Goal: Navigation & Orientation: Find specific page/section

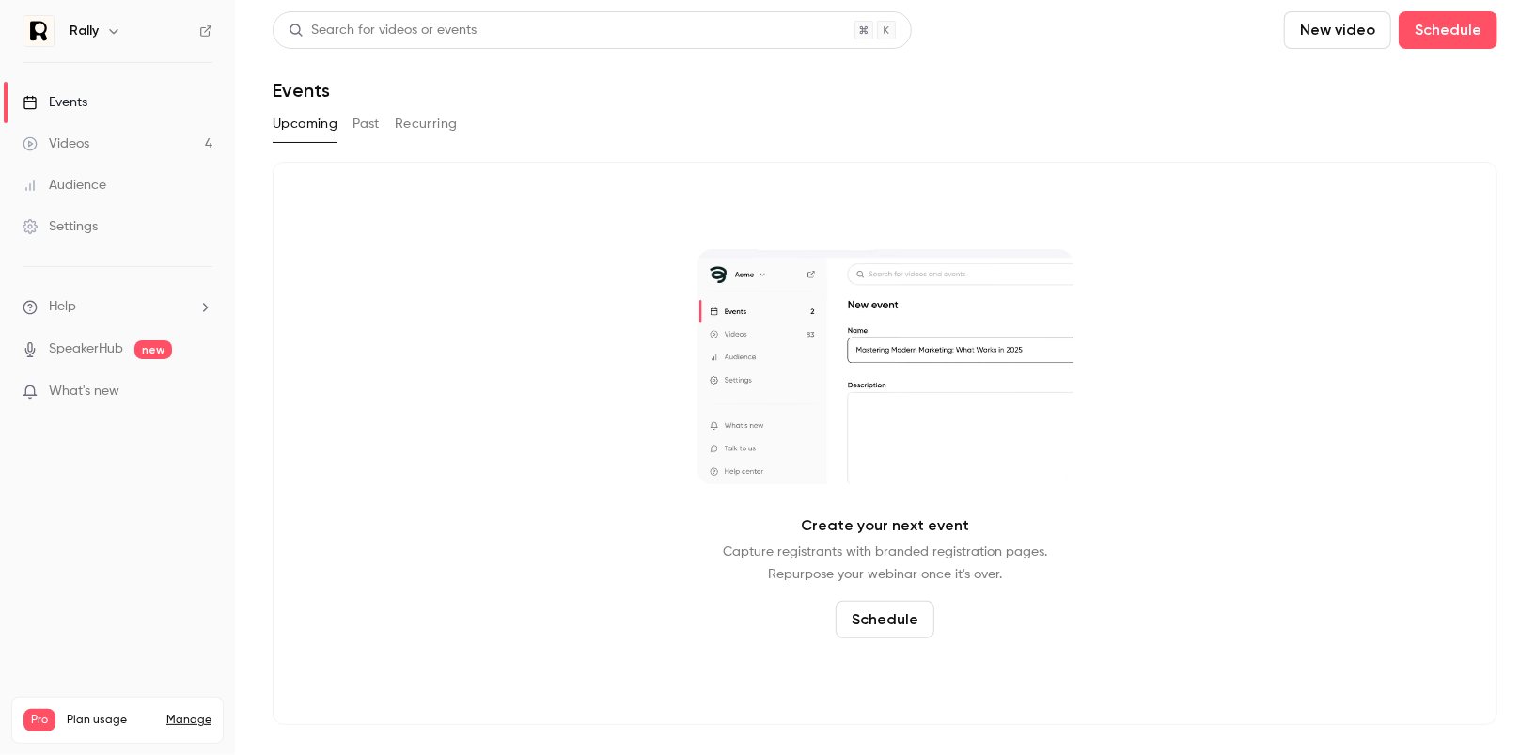
click at [376, 135] on button "Past" at bounding box center [365, 124] width 27 height 30
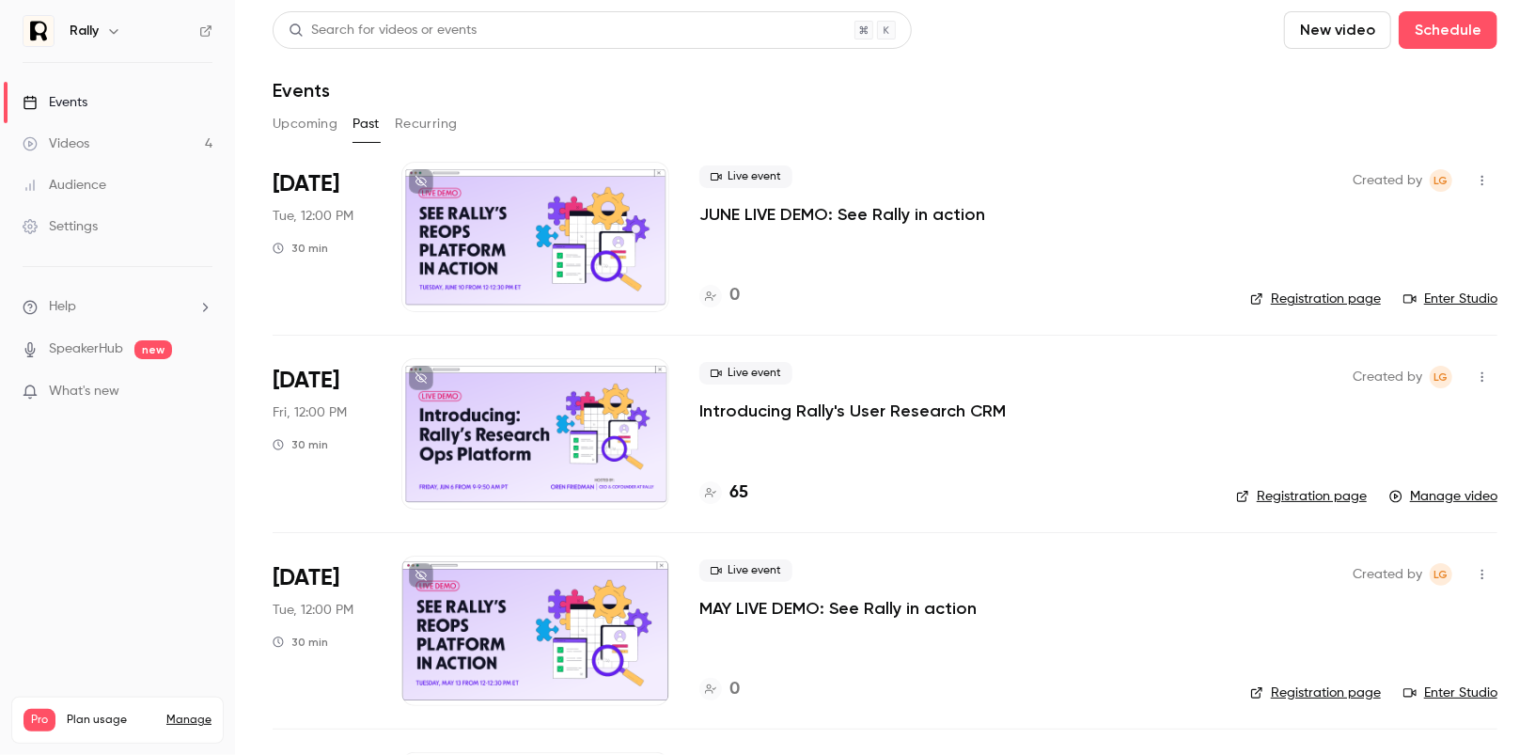
click at [109, 25] on icon "button" at bounding box center [113, 30] width 15 height 15
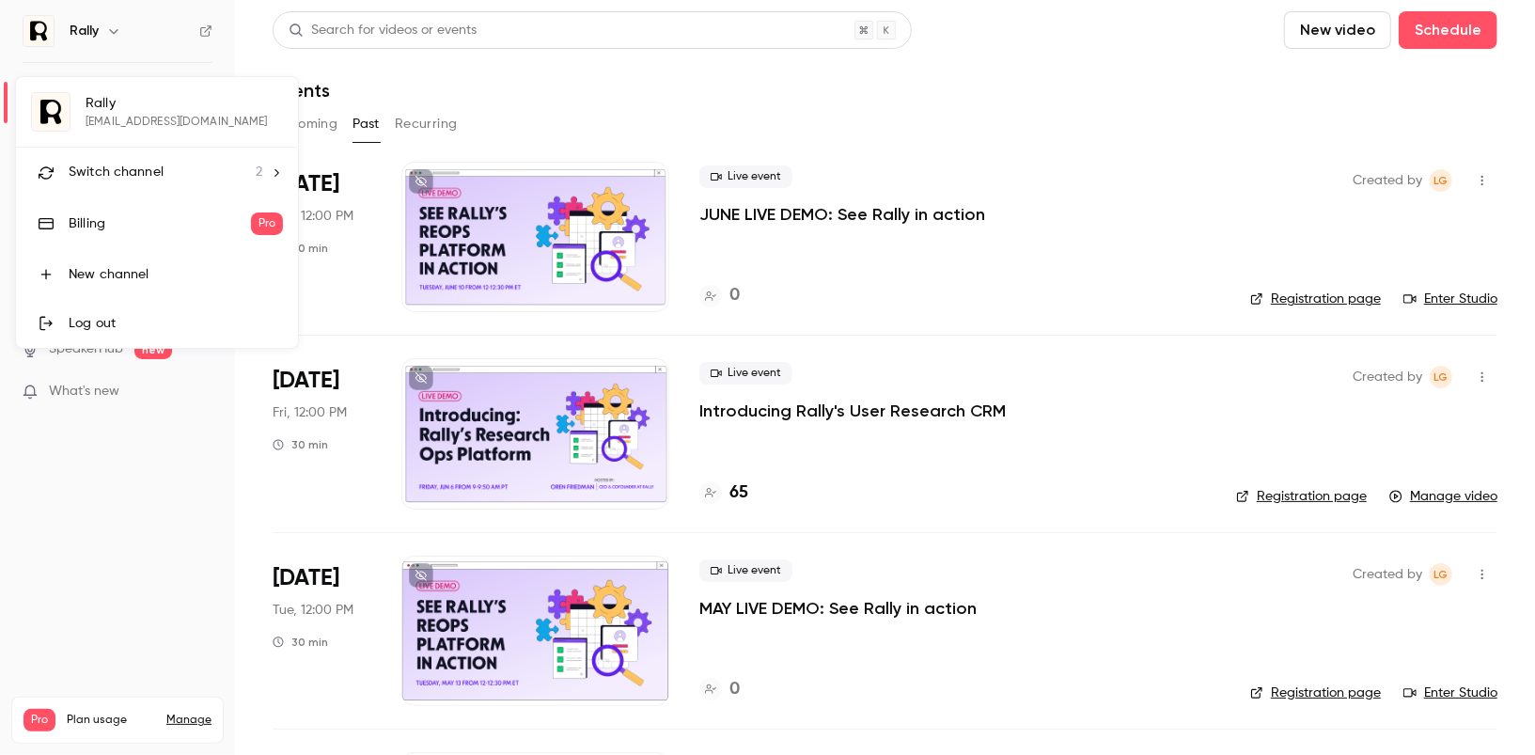
click at [156, 164] on span "Switch channel" at bounding box center [116, 173] width 95 height 20
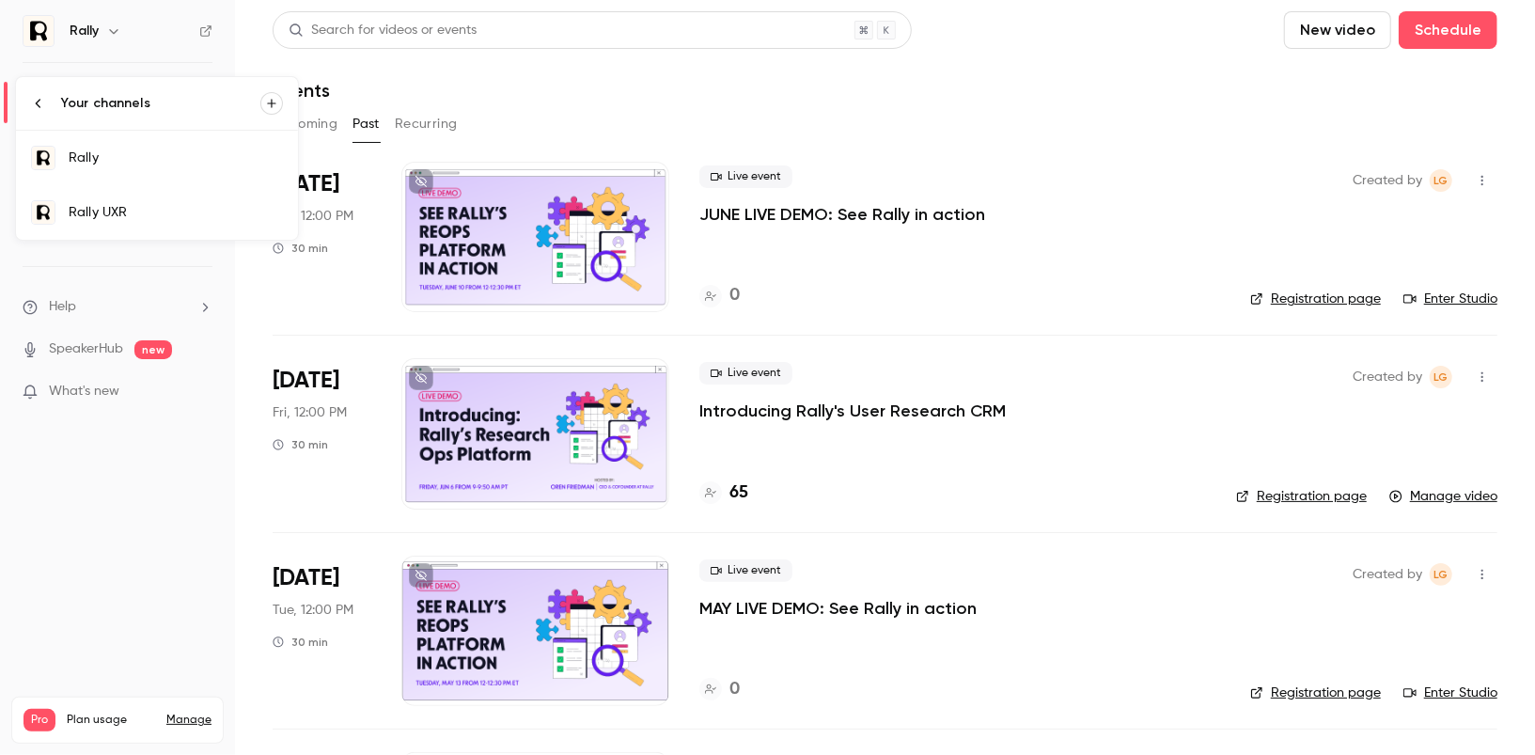
click at [226, 214] on div "Rally UXR" at bounding box center [176, 212] width 214 height 19
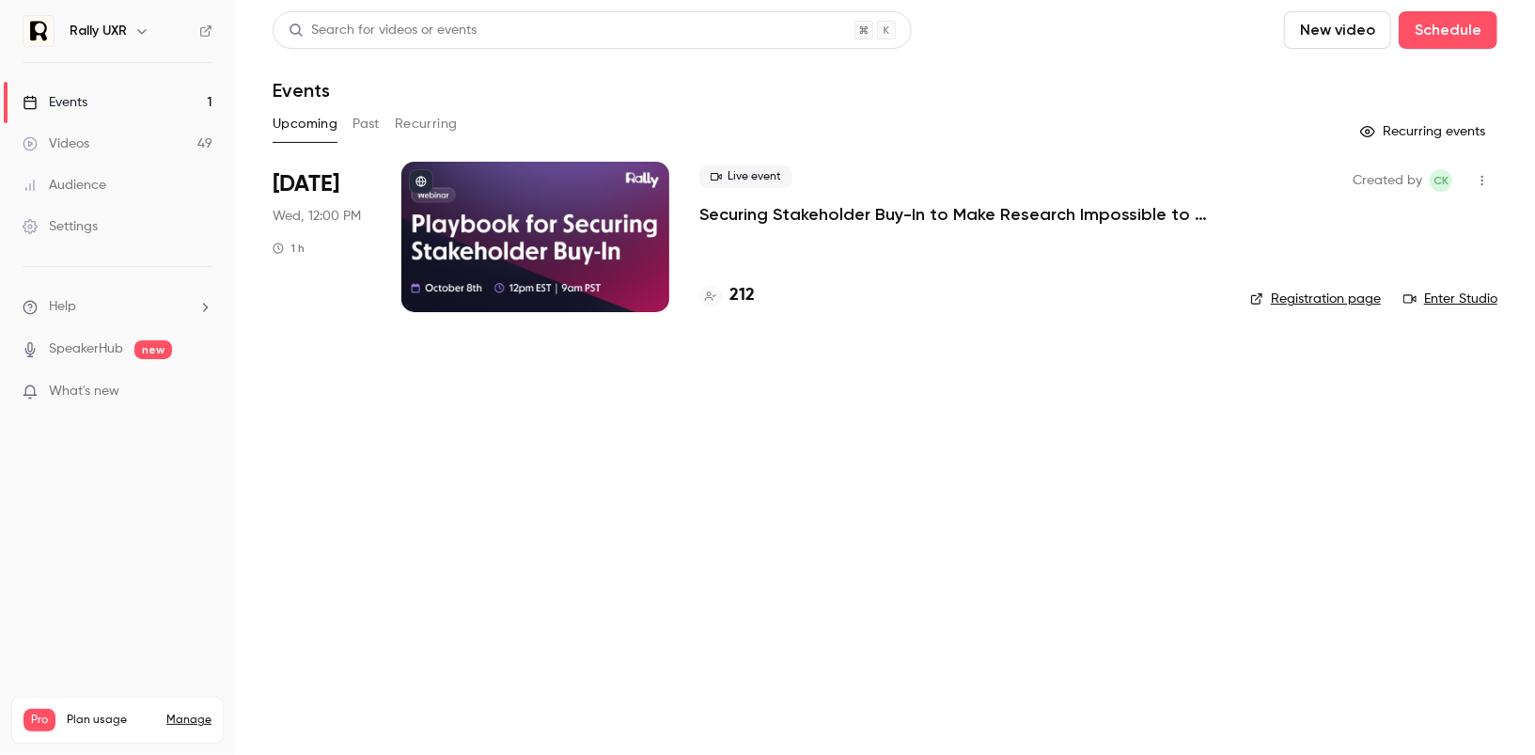
click at [376, 129] on button "Past" at bounding box center [365, 124] width 27 height 30
